Goal: Obtain resource: Download file/media

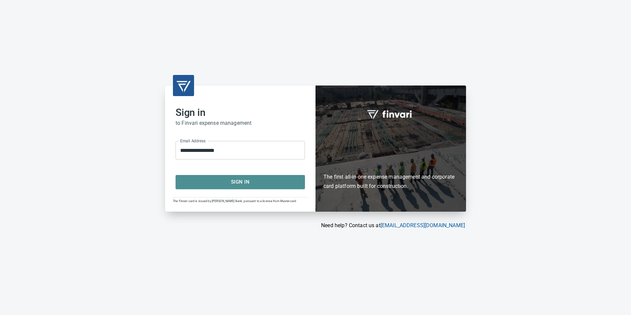
click at [210, 177] on button "Sign In" at bounding box center [239, 182] width 129 height 14
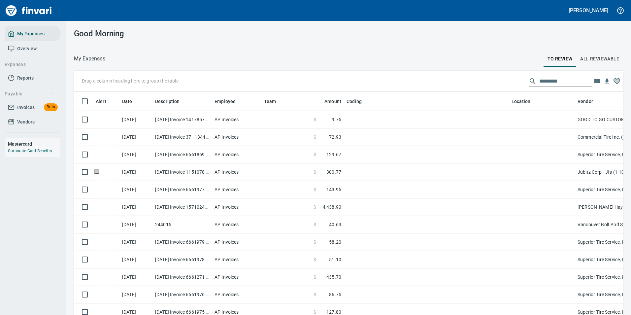
scroll to position [232, 534]
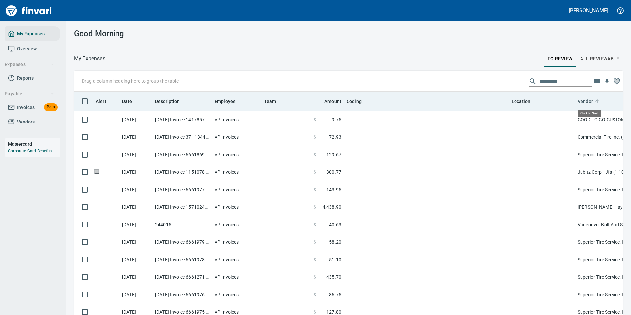
click at [596, 101] on icon at bounding box center [597, 101] width 6 height 6
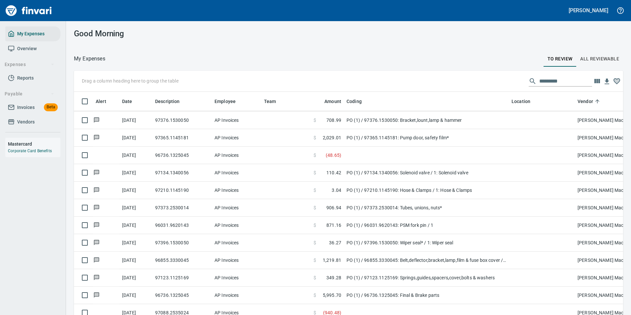
scroll to position [1781, 0]
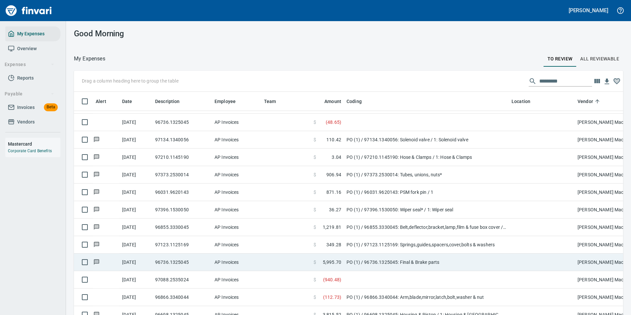
click at [413, 258] on td "PO (1) / 96736.1325045: Final & Brake parts" at bounding box center [426, 261] width 165 height 17
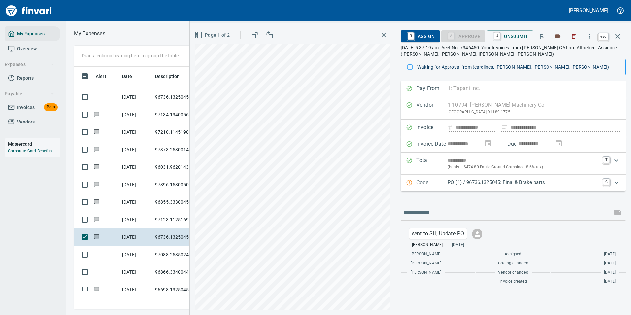
scroll to position [232, 374]
click at [615, 35] on icon "button" at bounding box center [618, 36] width 8 height 8
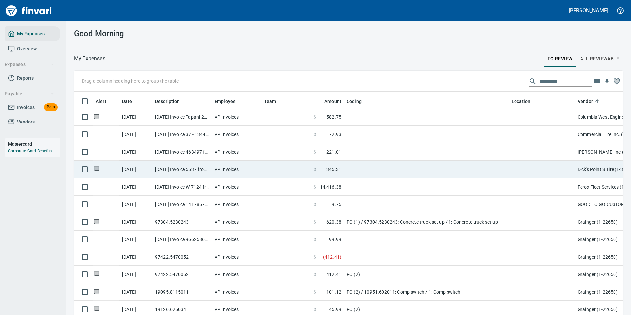
scroll to position [429, 0]
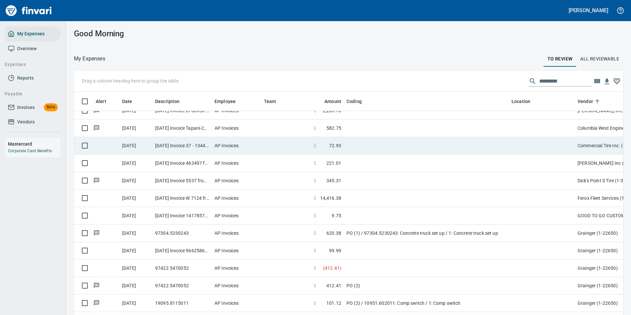
click at [322, 146] on span at bounding box center [322, 145] width 13 height 7
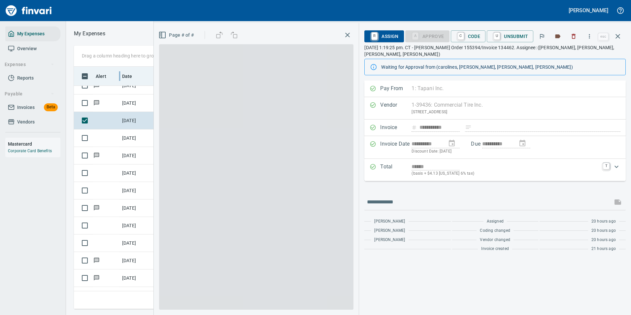
scroll to position [232, 374]
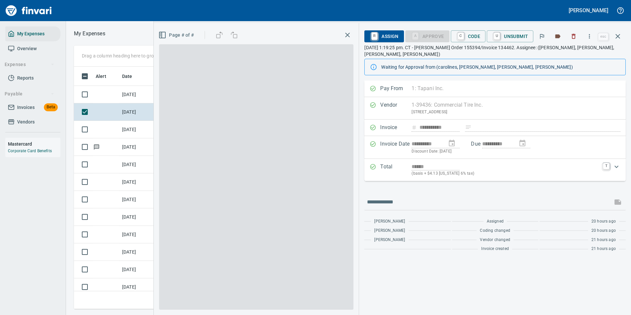
scroll to position [1, 1]
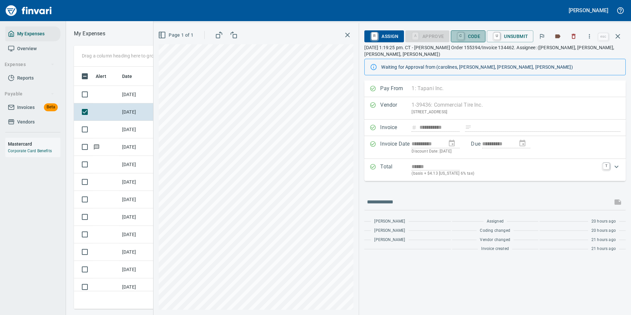
click at [468, 36] on span "C Code" at bounding box center [468, 36] width 24 height 11
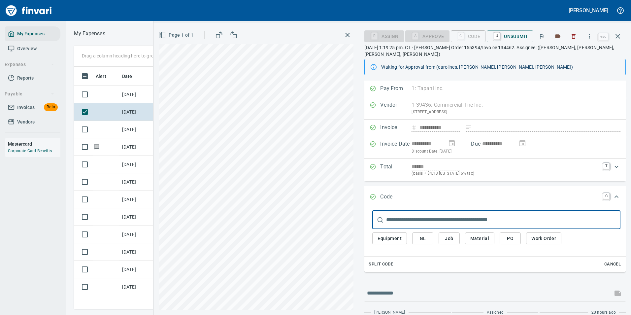
click at [541, 234] on span "Work Order" at bounding box center [543, 238] width 25 height 8
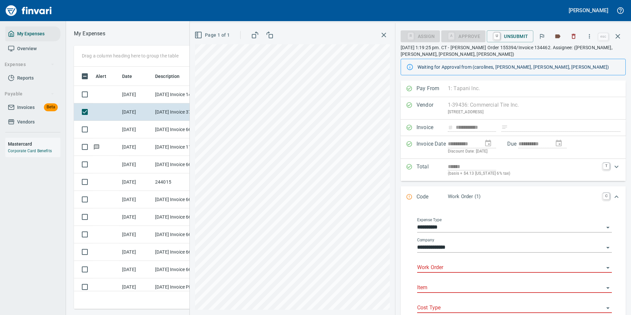
click at [443, 270] on input "Work Order" at bounding box center [510, 267] width 187 height 9
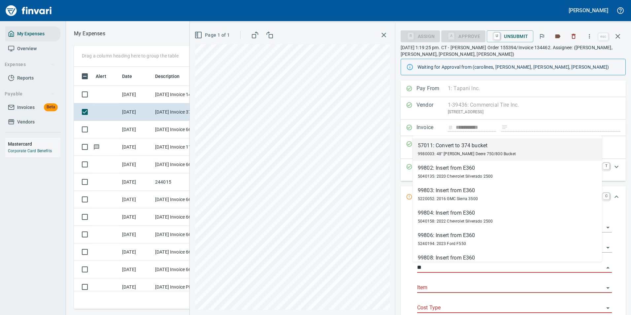
type input "*"
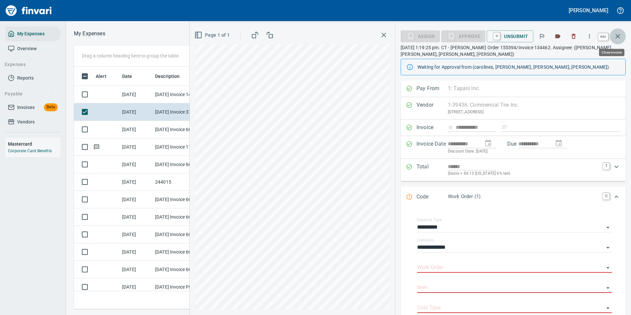
click at [613, 37] on button "button" at bounding box center [618, 36] width 16 height 16
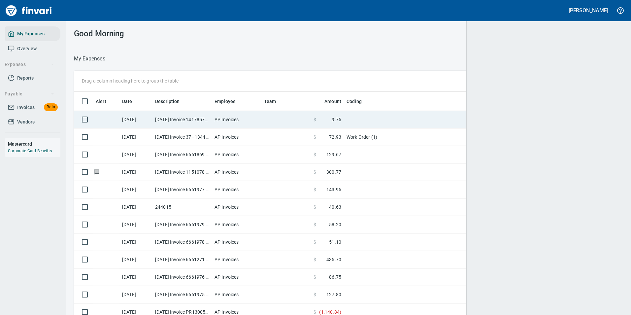
scroll to position [232, 534]
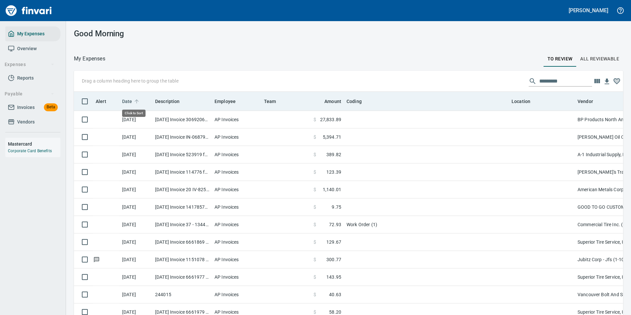
click at [134, 99] on icon at bounding box center [137, 101] width 6 height 6
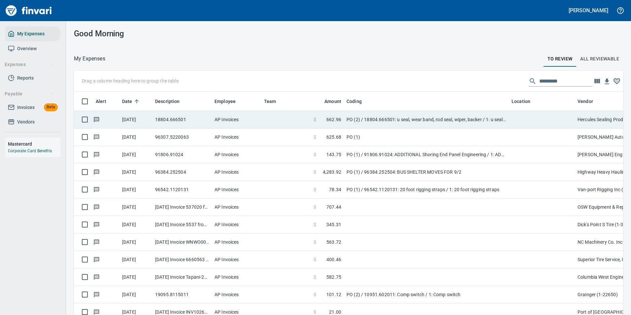
click at [403, 125] on td "PO (2) / 18804.666501: u seal, wear band, rod seal, wiper, backer / 1: u seal, …" at bounding box center [426, 119] width 165 height 17
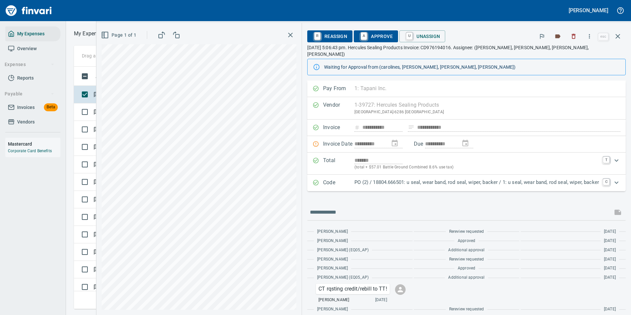
click at [398, 178] on p "PO (2) / 18804.666501: u seal, wear band, rod seal, wiper, backer / 1: u seal, …" at bounding box center [476, 182] width 244 height 8
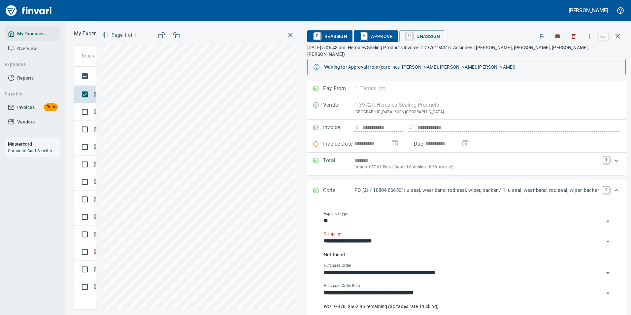
scroll to position [66, 0]
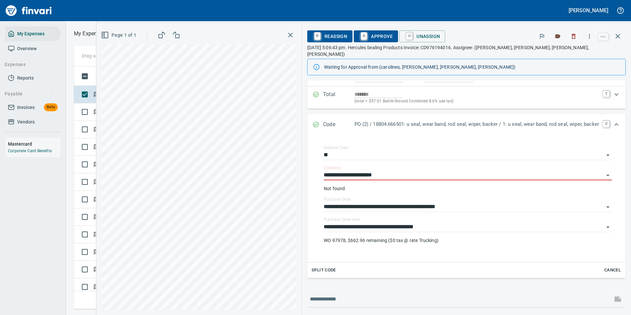
click at [394, 122] on p "PO (2) / 18804.666501: u seal, wear band, rod seal, wiper, backer / 1: u seal, …" at bounding box center [476, 124] width 244 height 8
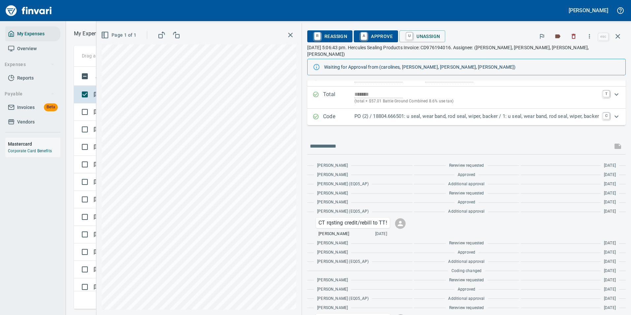
scroll to position [0, 0]
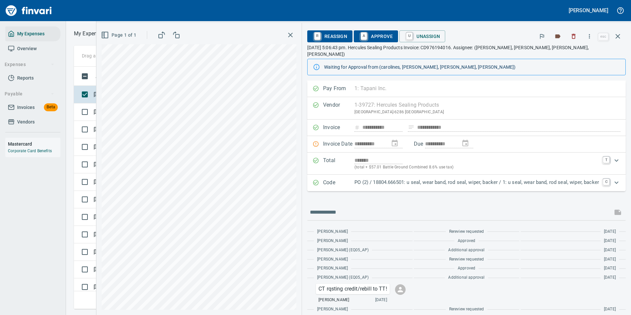
click at [587, 38] on icon "button" at bounding box center [589, 36] width 7 height 7
click at [568, 53] on span "Download" at bounding box center [588, 55] width 63 height 8
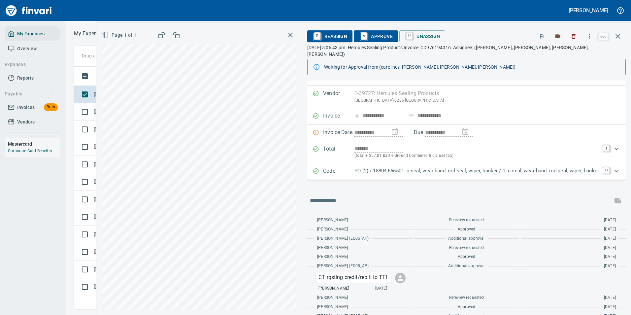
scroll to position [0, 0]
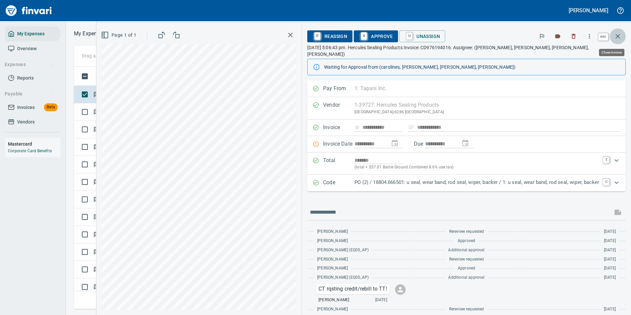
click at [617, 33] on icon "button" at bounding box center [618, 36] width 8 height 8
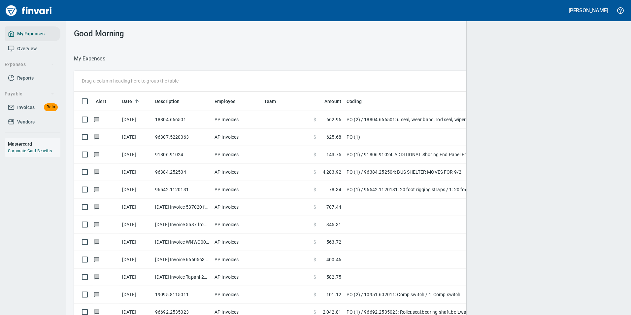
scroll to position [232, 533]
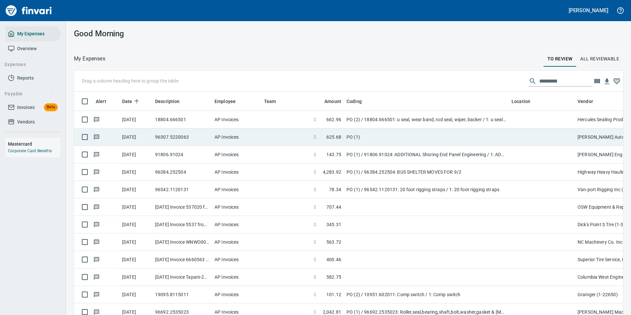
click at [344, 140] on td "PO (1)" at bounding box center [426, 136] width 165 height 17
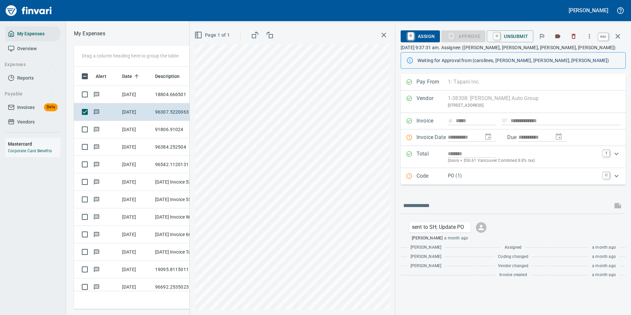
scroll to position [232, 374]
click at [616, 37] on icon "button" at bounding box center [618, 36] width 8 height 8
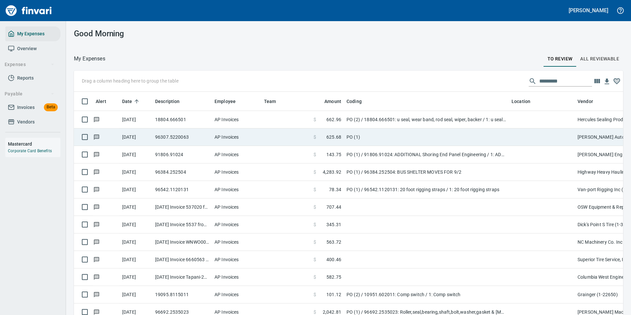
click at [495, 138] on td "PO (1)" at bounding box center [426, 136] width 165 height 17
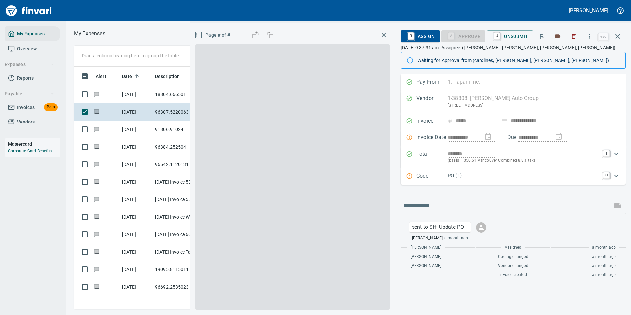
scroll to position [232, 374]
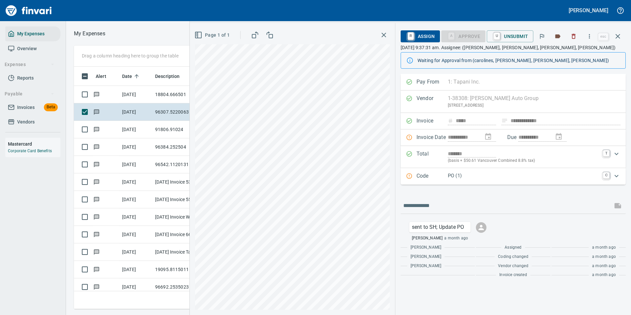
click at [460, 183] on div "Code PO (1) C" at bounding box center [512, 176] width 225 height 16
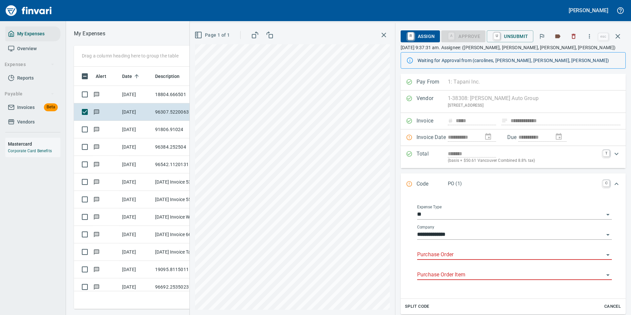
click at [440, 257] on input "Purchase Order" at bounding box center [510, 254] width 187 height 9
type input "******"
click at [426, 251] on input "Purchase Order" at bounding box center [510, 254] width 187 height 9
click at [592, 36] on icon "button" at bounding box center [589, 36] width 7 height 7
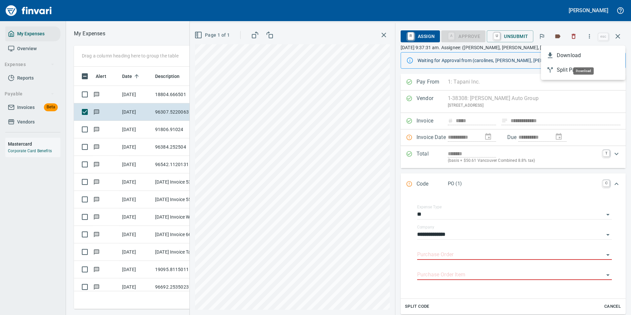
click at [558, 57] on span "Download" at bounding box center [588, 55] width 63 height 8
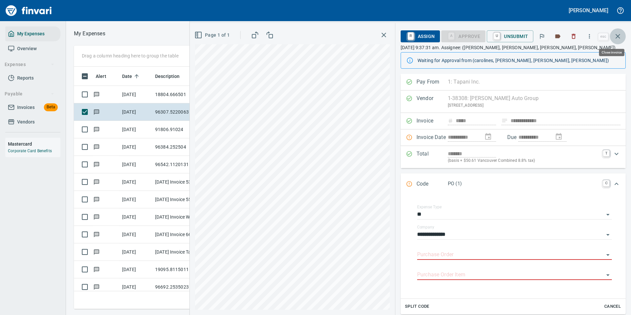
drag, startPoint x: 621, startPoint y: 37, endPoint x: 619, endPoint y: 40, distance: 3.8
click at [621, 37] on icon "button" at bounding box center [618, 36] width 8 height 8
